Goal: Information Seeking & Learning: Learn about a topic

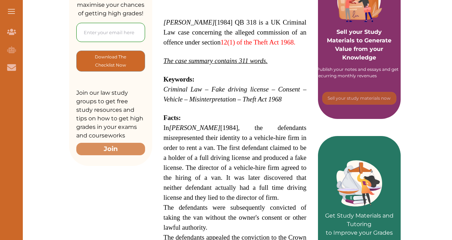
scroll to position [174, 0]
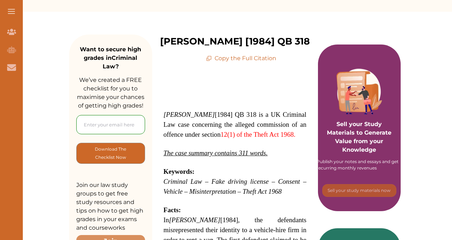
scroll to position [79, 0]
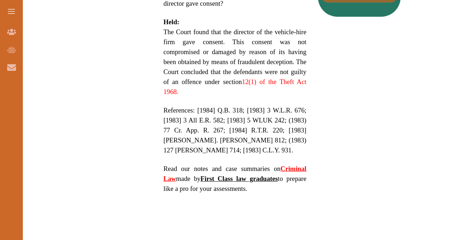
scroll to position [496, 0]
